Goal: Use online tool/utility

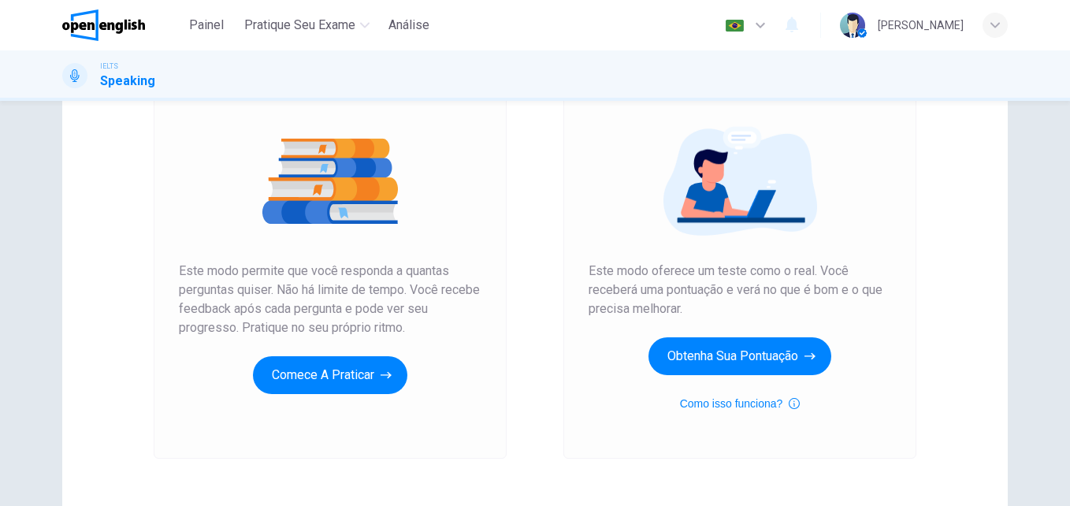
scroll to position [159, 0]
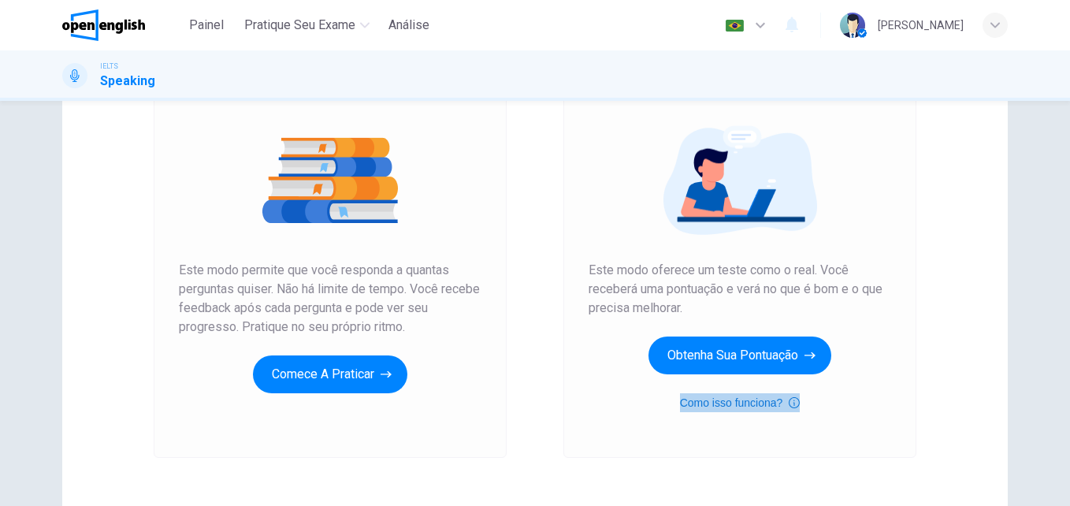
click at [759, 403] on button "Como isso funciona?" at bounding box center [740, 402] width 121 height 19
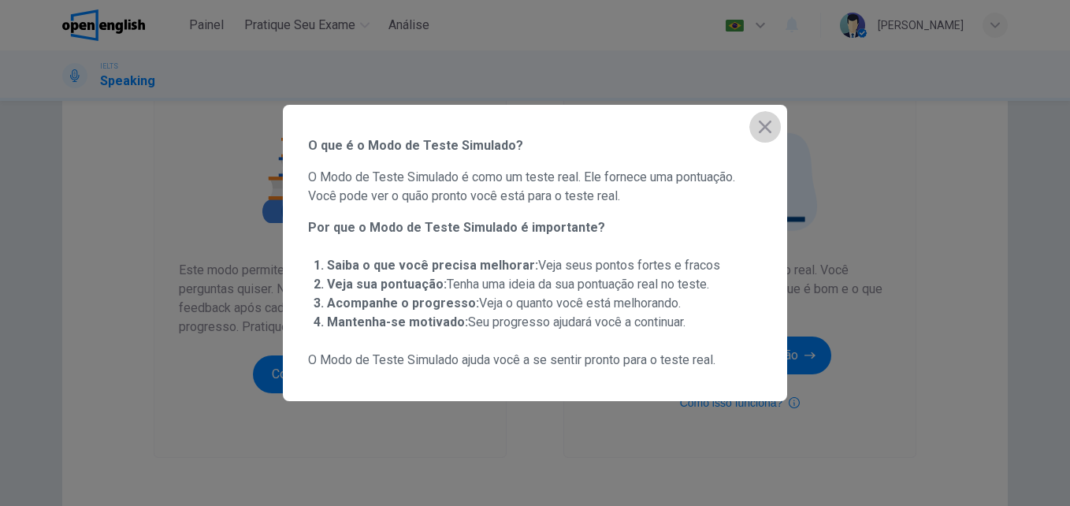
click at [759, 132] on icon "button" at bounding box center [765, 127] width 13 height 13
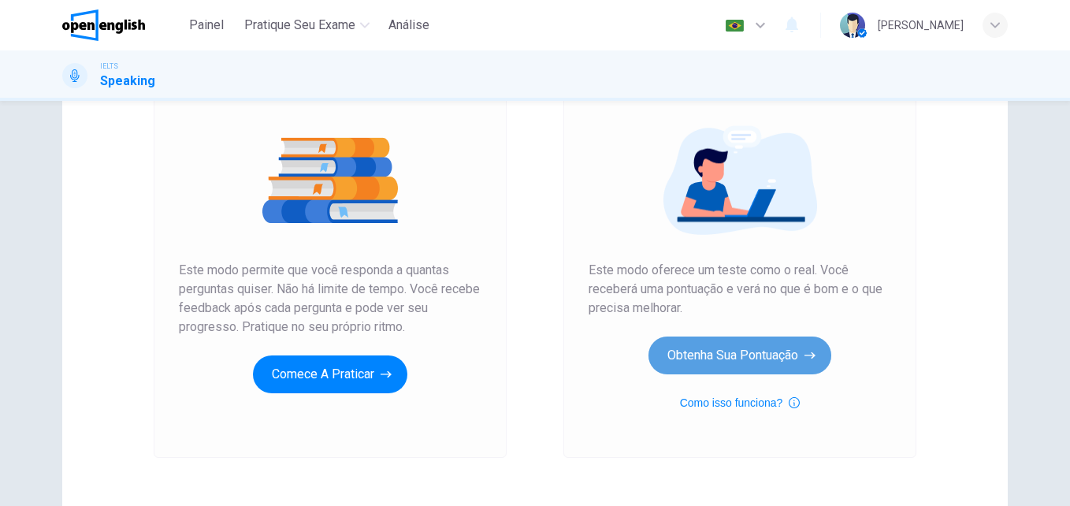
click at [726, 347] on button "Obtenha sua pontuação" at bounding box center [739, 355] width 183 height 38
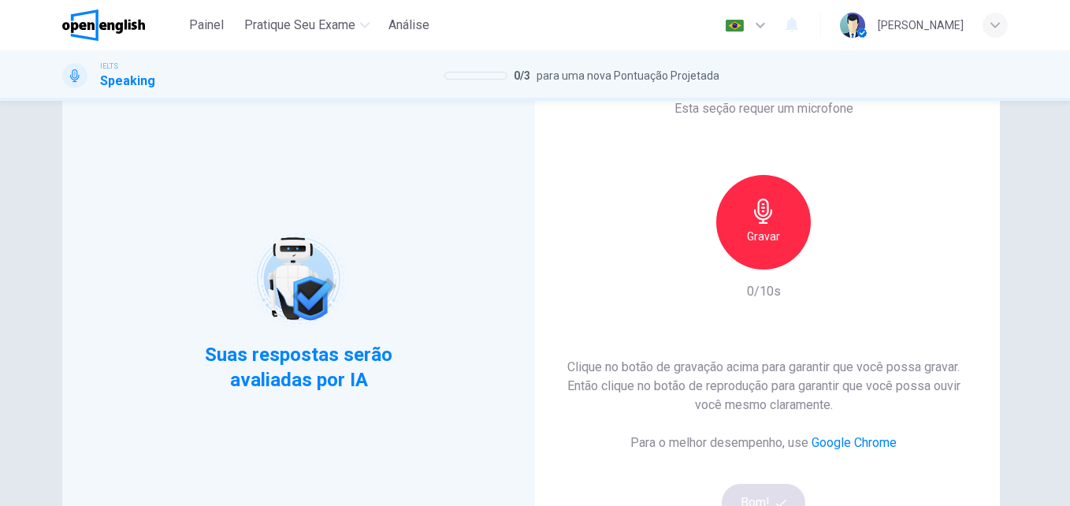
scroll to position [34, 0]
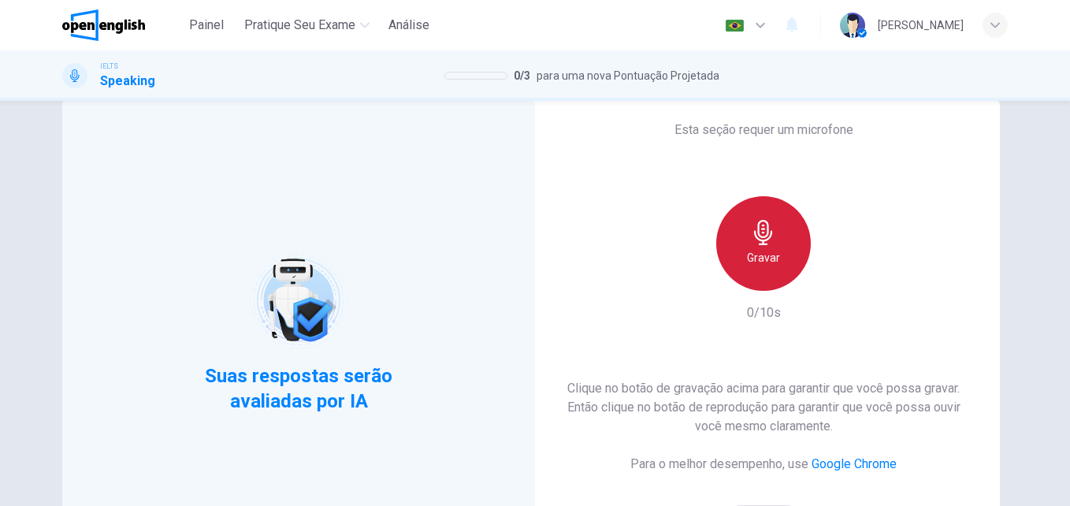
click at [764, 282] on div "Gravar" at bounding box center [763, 243] width 95 height 95
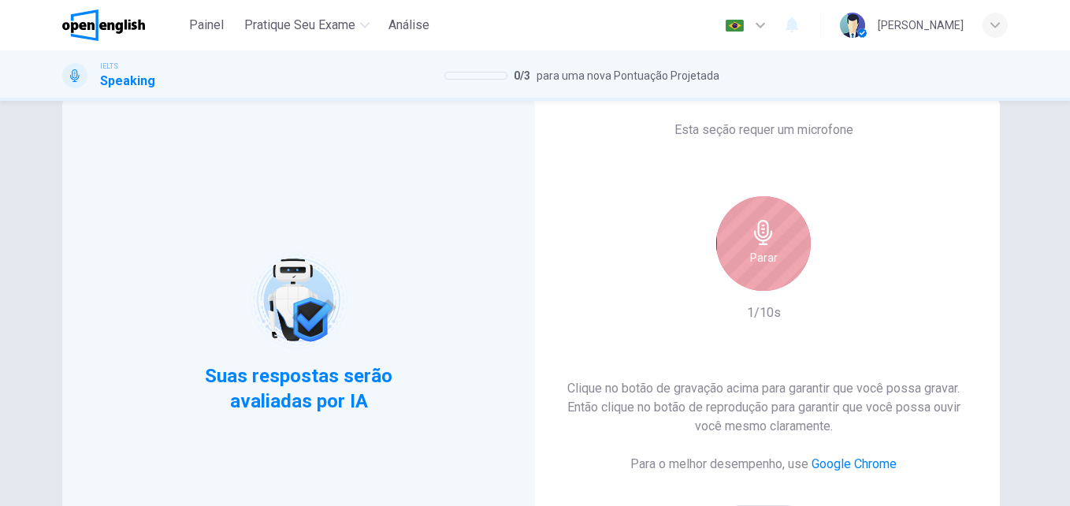
click at [764, 262] on h6 "Parar" at bounding box center [764, 257] width 28 height 19
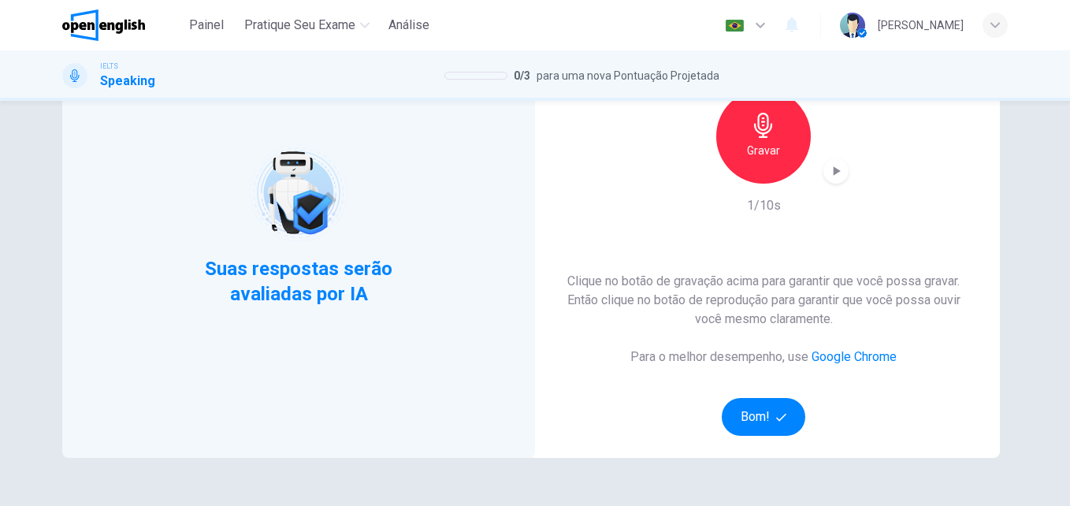
scroll to position [0, 0]
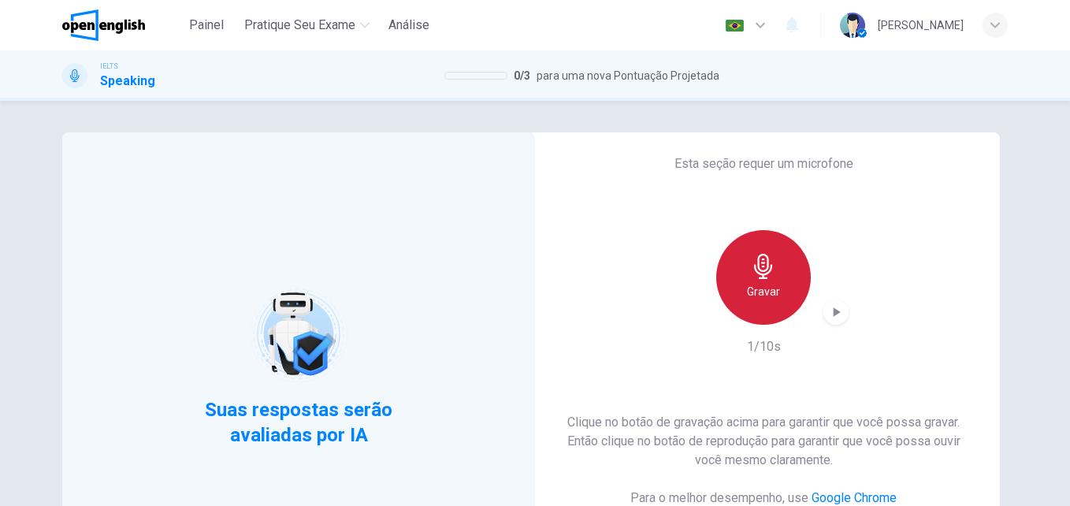
click at [759, 305] on div "Gravar" at bounding box center [763, 277] width 95 height 95
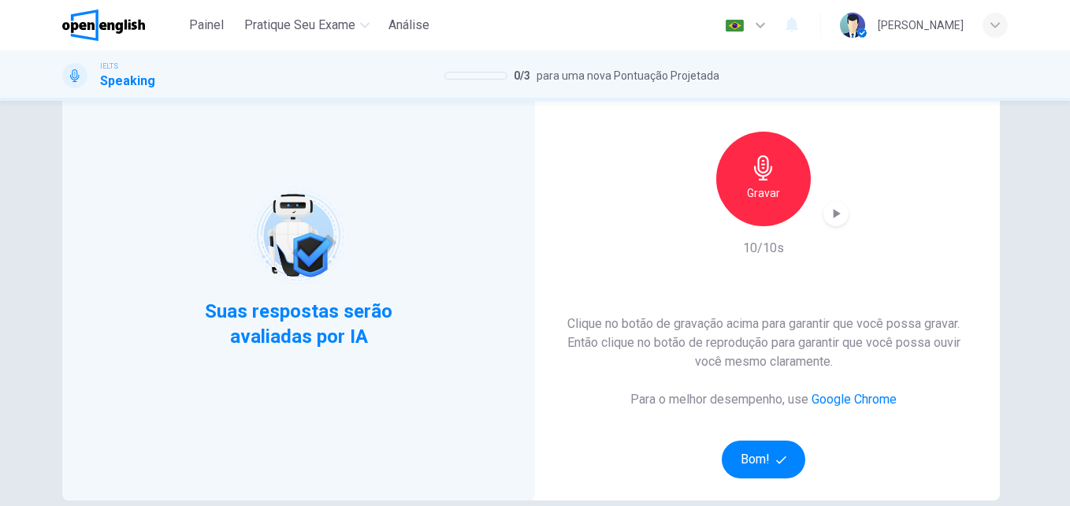
scroll to position [96, 0]
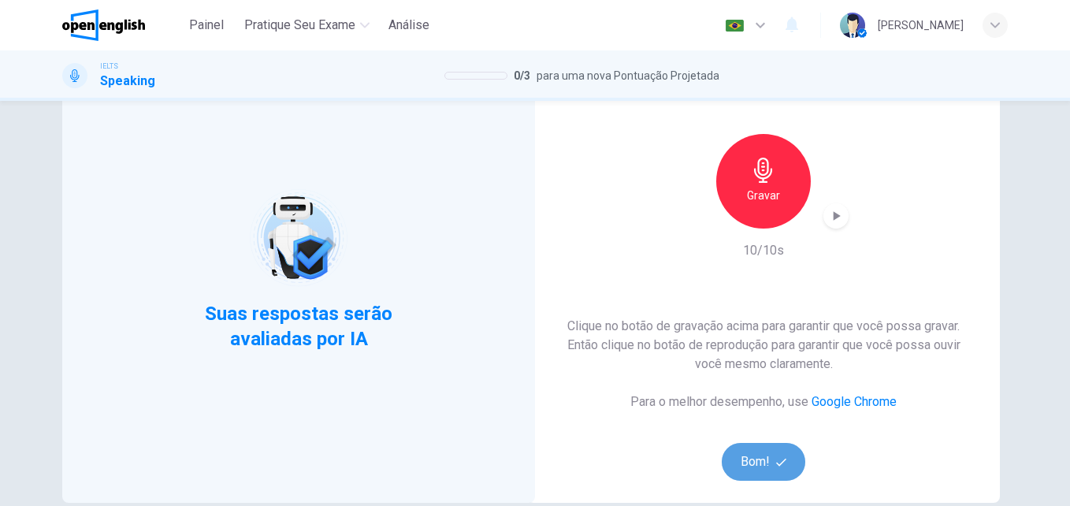
click at [759, 463] on button "Bom!" at bounding box center [764, 462] width 84 height 38
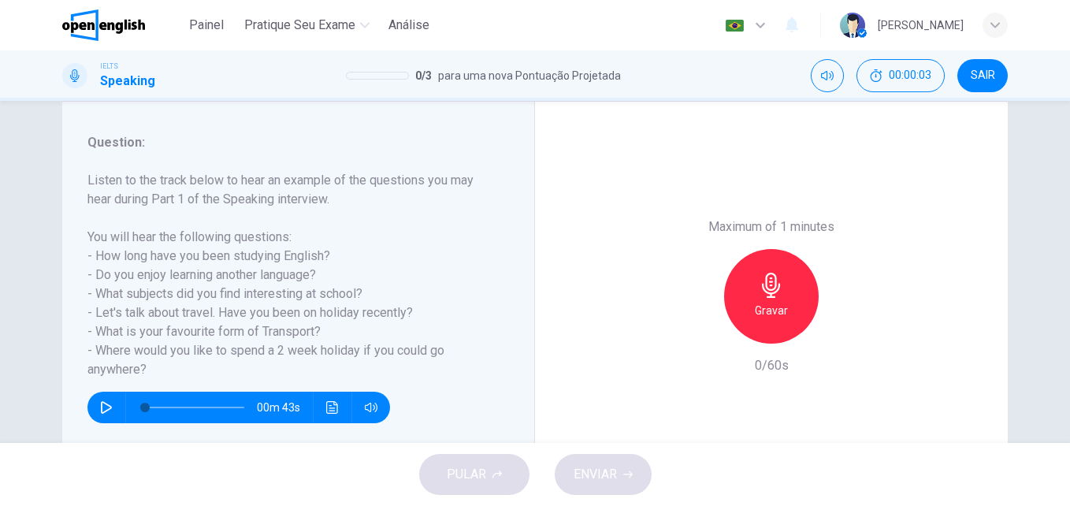
scroll to position [190, 0]
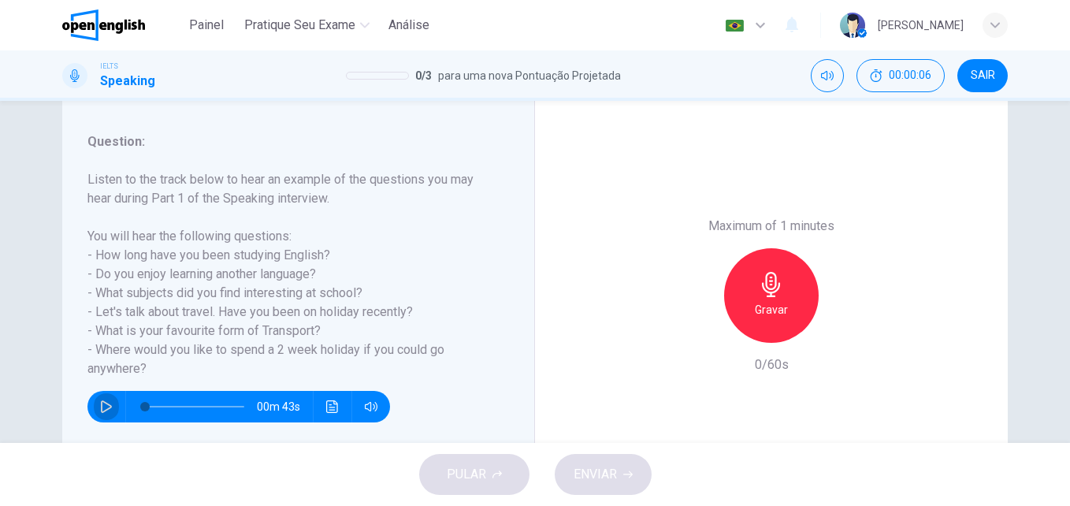
click at [106, 410] on icon "button" at bounding box center [106, 406] width 13 height 13
click at [106, 410] on icon "button" at bounding box center [106, 406] width 9 height 9
type input "*"
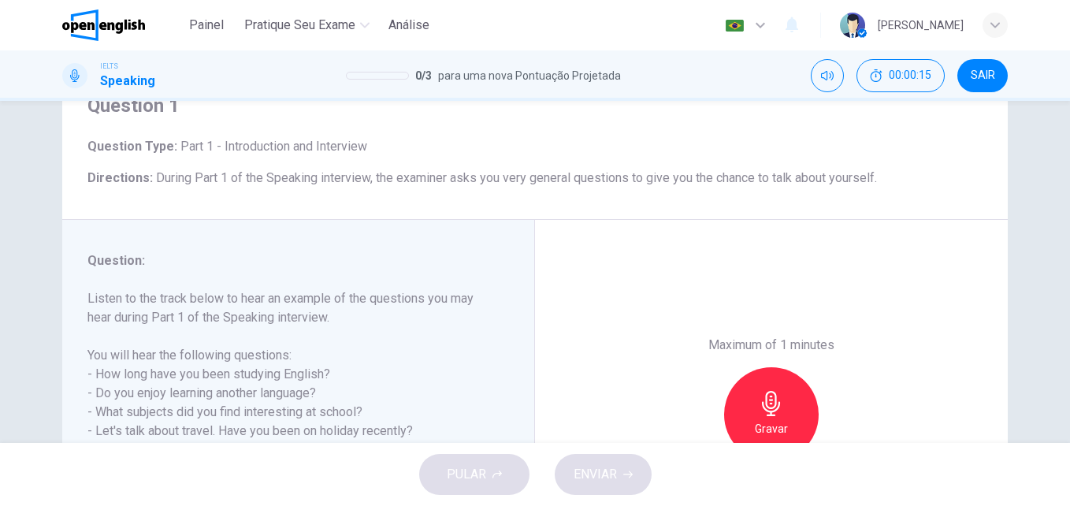
scroll to position [0, 0]
